Goal: Task Accomplishment & Management: Manage account settings

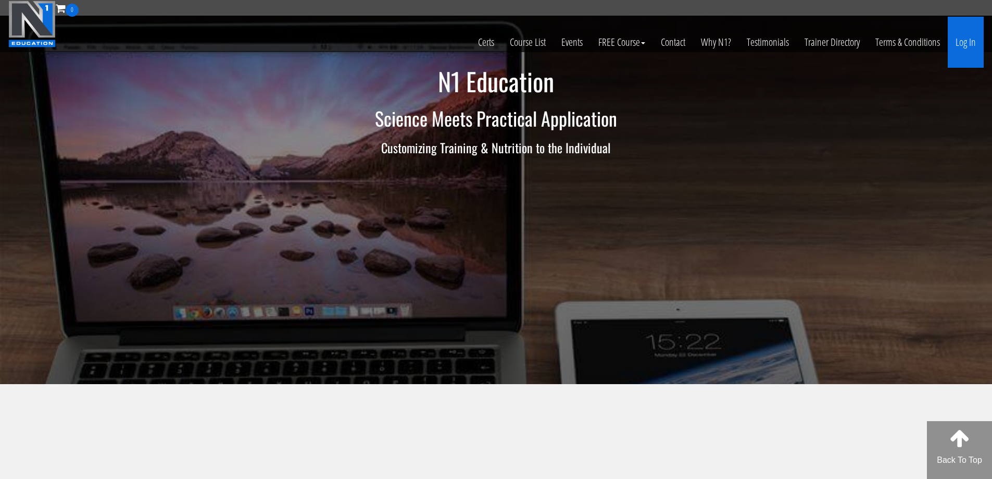
click at [977, 45] on link "Log In" at bounding box center [966, 42] width 36 height 51
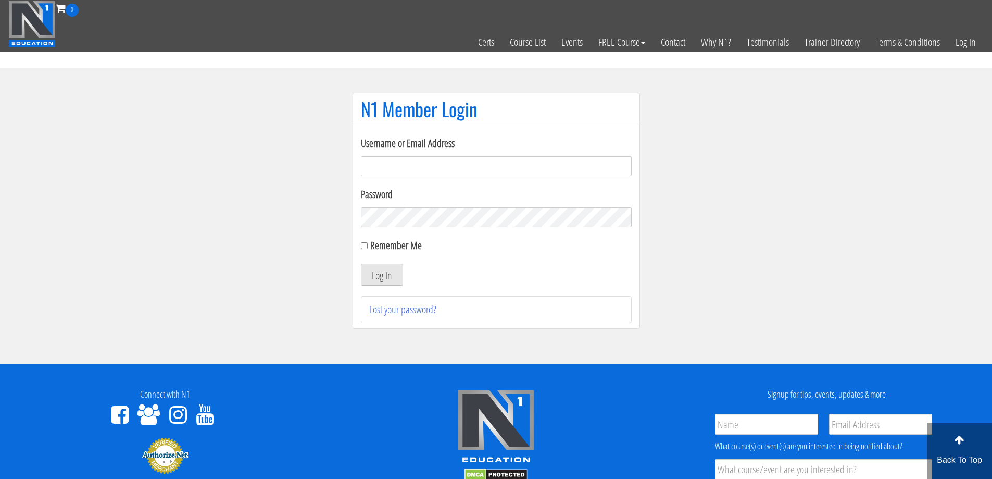
click at [438, 168] on input "Username or Email Address" at bounding box center [496, 166] width 271 height 20
drag, startPoint x: 467, startPoint y: 166, endPoint x: 338, endPoint y: 174, distance: 128.4
click at [338, 174] on section "N1 Member Login Username or Email Address davidclunie@hotmail.co.uk Password Re…" at bounding box center [496, 216] width 992 height 296
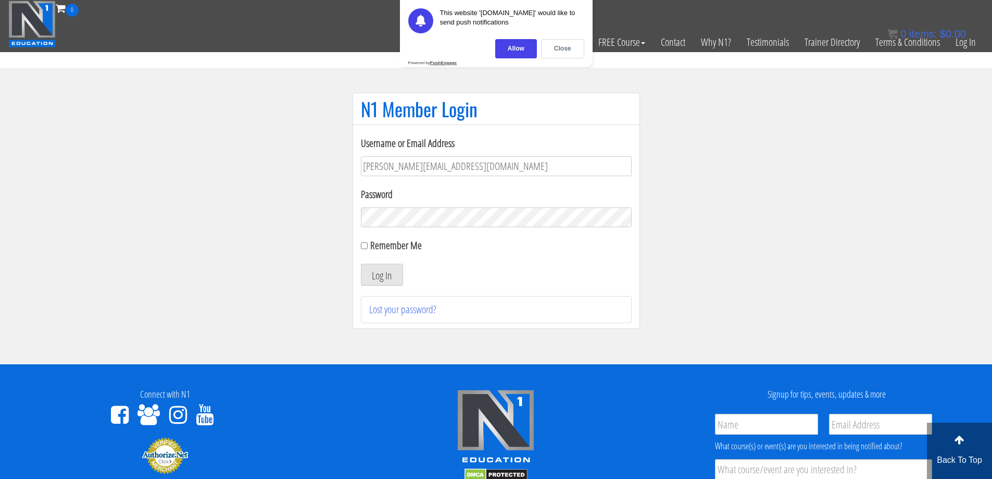
type input "[PERSON_NAME][EMAIL_ADDRESS][DOMAIN_NAME]"
click at [386, 272] on button "Log In" at bounding box center [382, 274] width 42 height 22
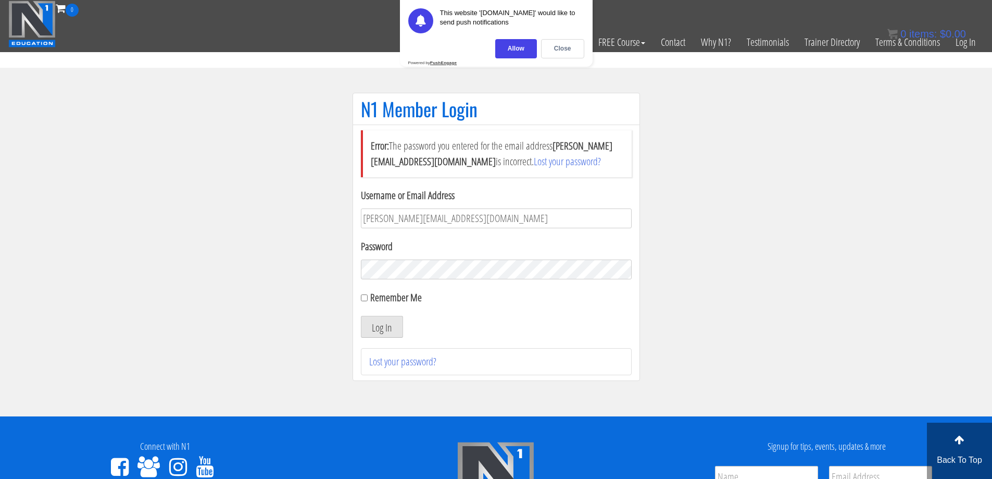
click at [361, 316] on button "Log In" at bounding box center [382, 327] width 42 height 22
click at [406, 361] on link "Lost your password?" at bounding box center [402, 361] width 67 height 14
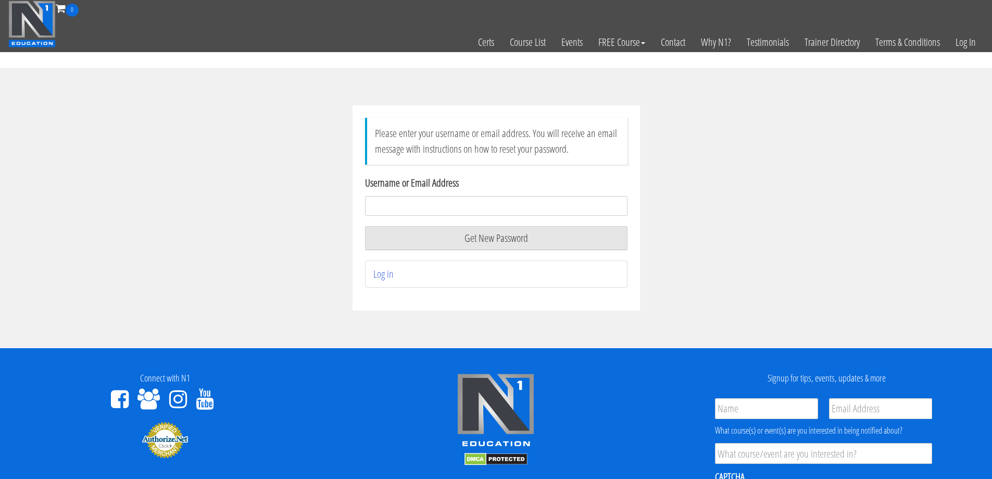
click at [413, 204] on input "Username or Email Address" at bounding box center [496, 206] width 262 height 20
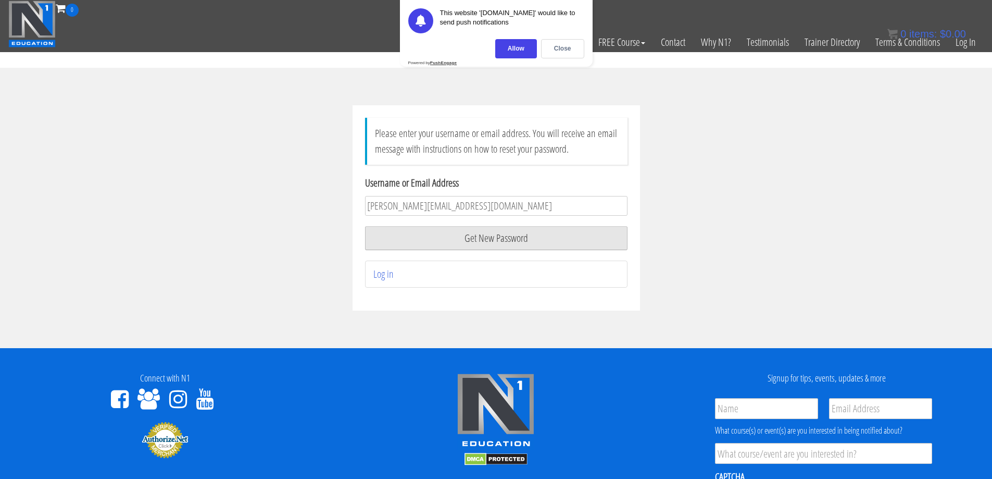
type input "[PERSON_NAME][EMAIL_ADDRESS][DOMAIN_NAME]"
click at [478, 242] on button "Get New Password" at bounding box center [496, 238] width 262 height 24
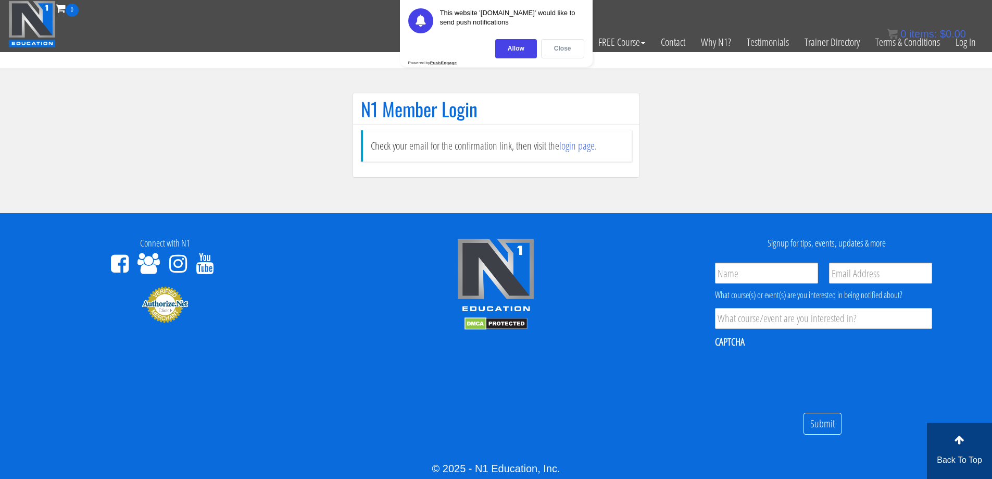
click at [555, 48] on div "Close" at bounding box center [562, 48] width 43 height 19
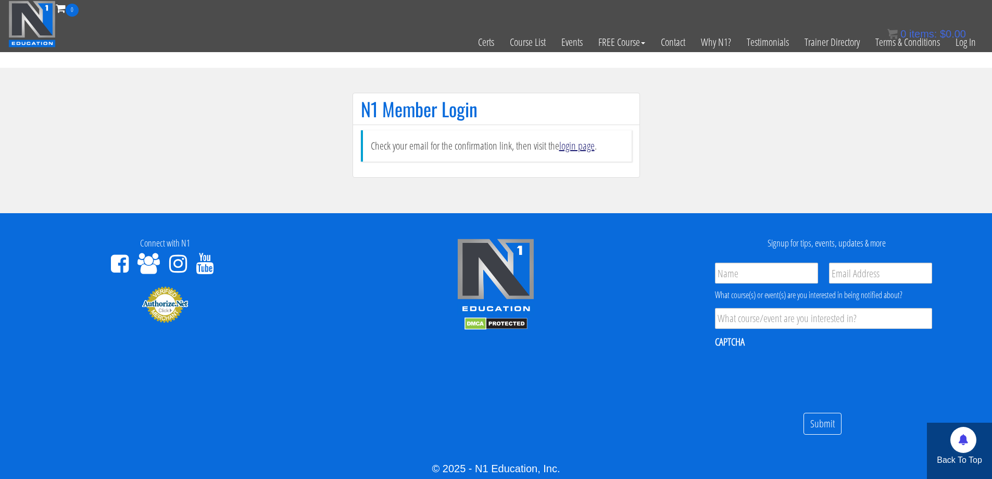
click at [576, 147] on link "login page" at bounding box center [576, 146] width 35 height 14
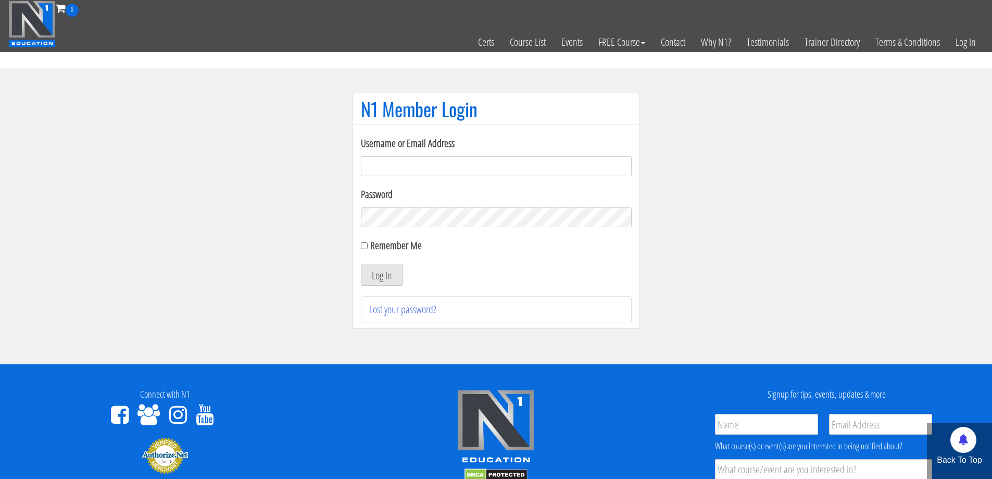
click at [472, 160] on input "Username or Email Address" at bounding box center [496, 166] width 271 height 20
click at [471, 163] on input "Username or Email Address" at bounding box center [496, 166] width 271 height 20
type input "[PERSON_NAME][EMAIL_ADDRESS][DOMAIN_NAME]"
click at [386, 272] on button "Log In" at bounding box center [382, 274] width 42 height 22
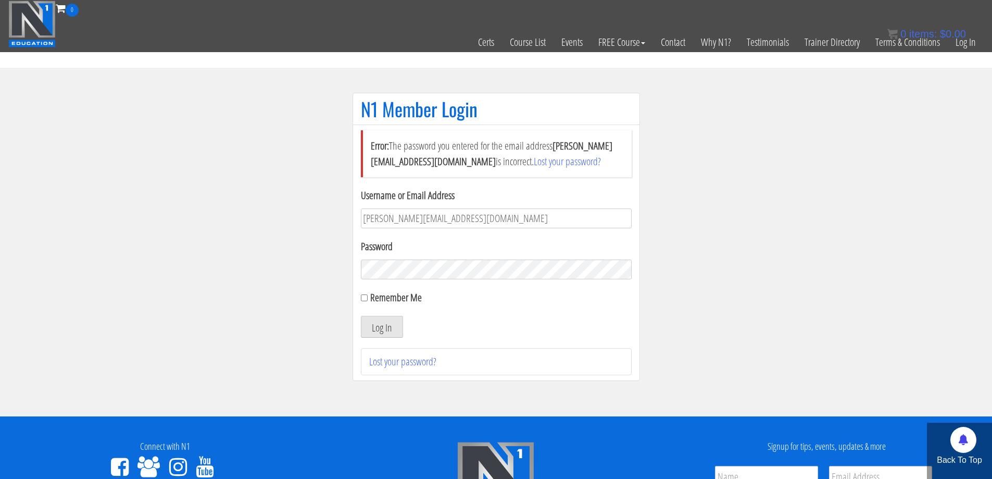
click at [361, 316] on button "Log In" at bounding box center [382, 327] width 42 height 22
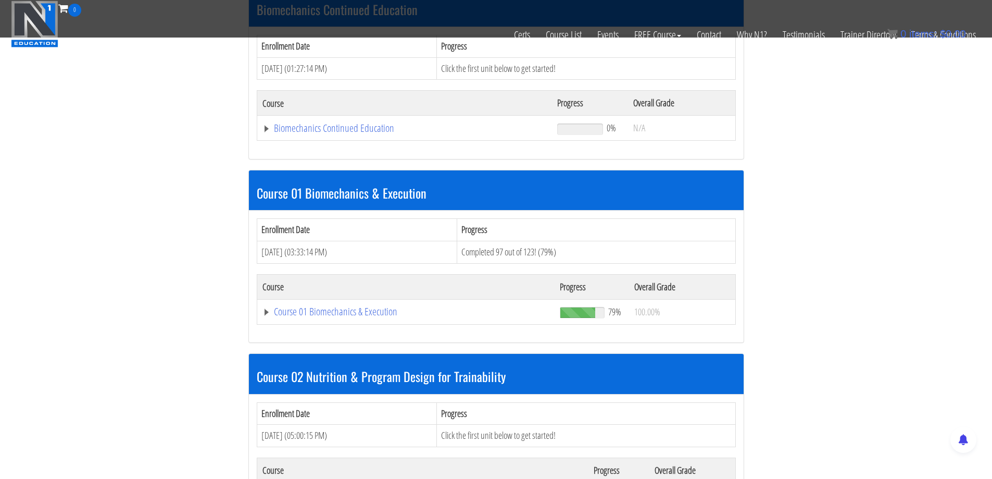
scroll to position [186, 0]
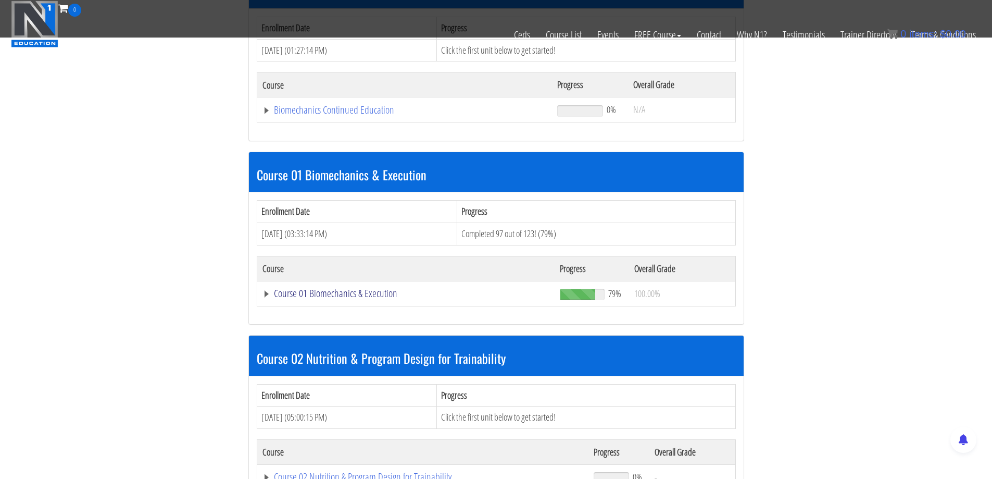
click at [354, 291] on link "Course 01 Biomechanics & Execution" at bounding box center [405, 293] width 287 height 10
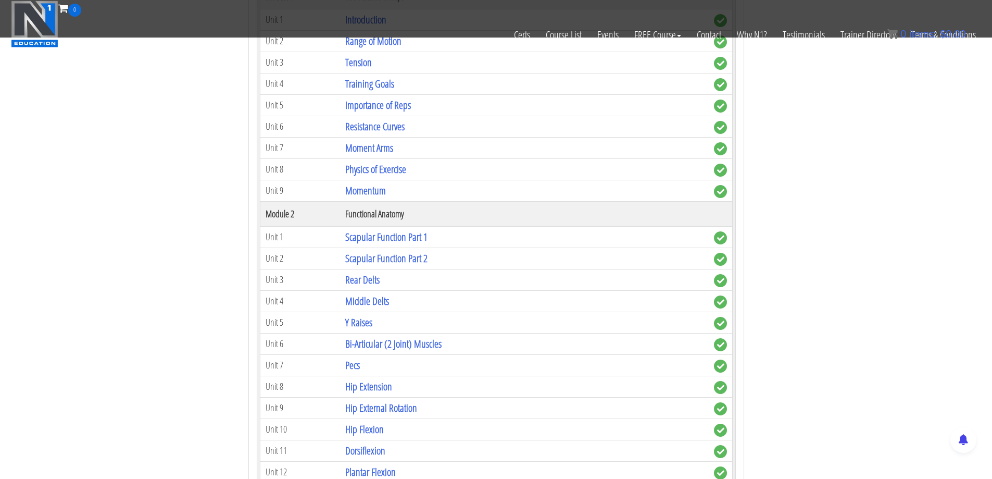
scroll to position [550, 0]
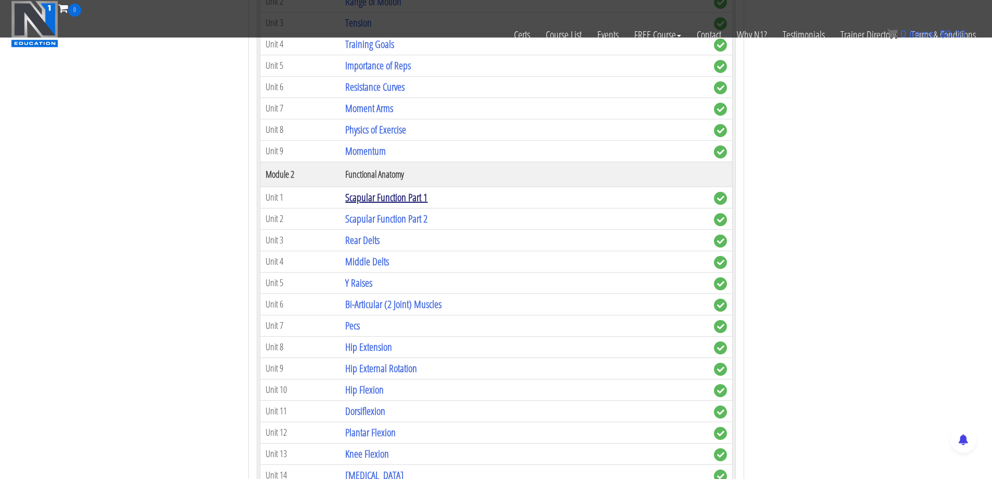
click at [409, 197] on link "Scapular Function Part 1" at bounding box center [386, 197] width 82 height 14
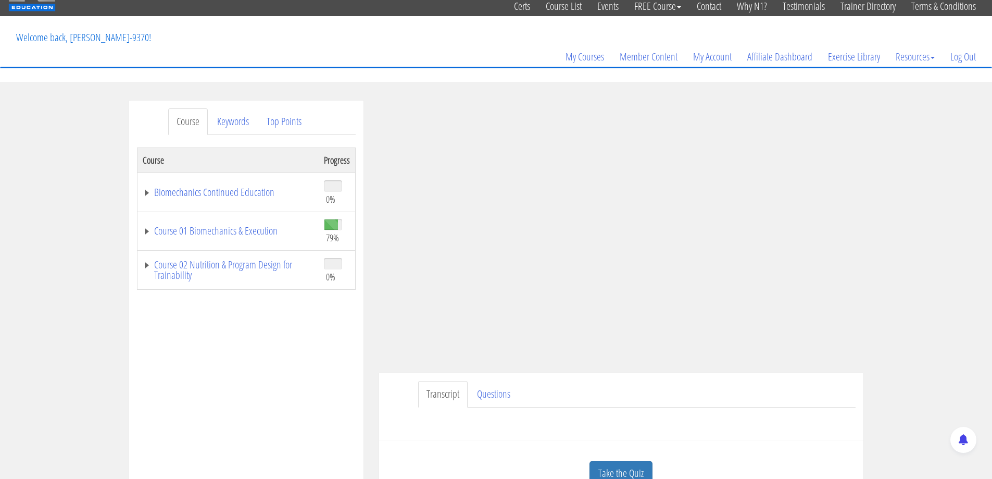
scroll to position [52, 0]
